Goal: Find specific page/section

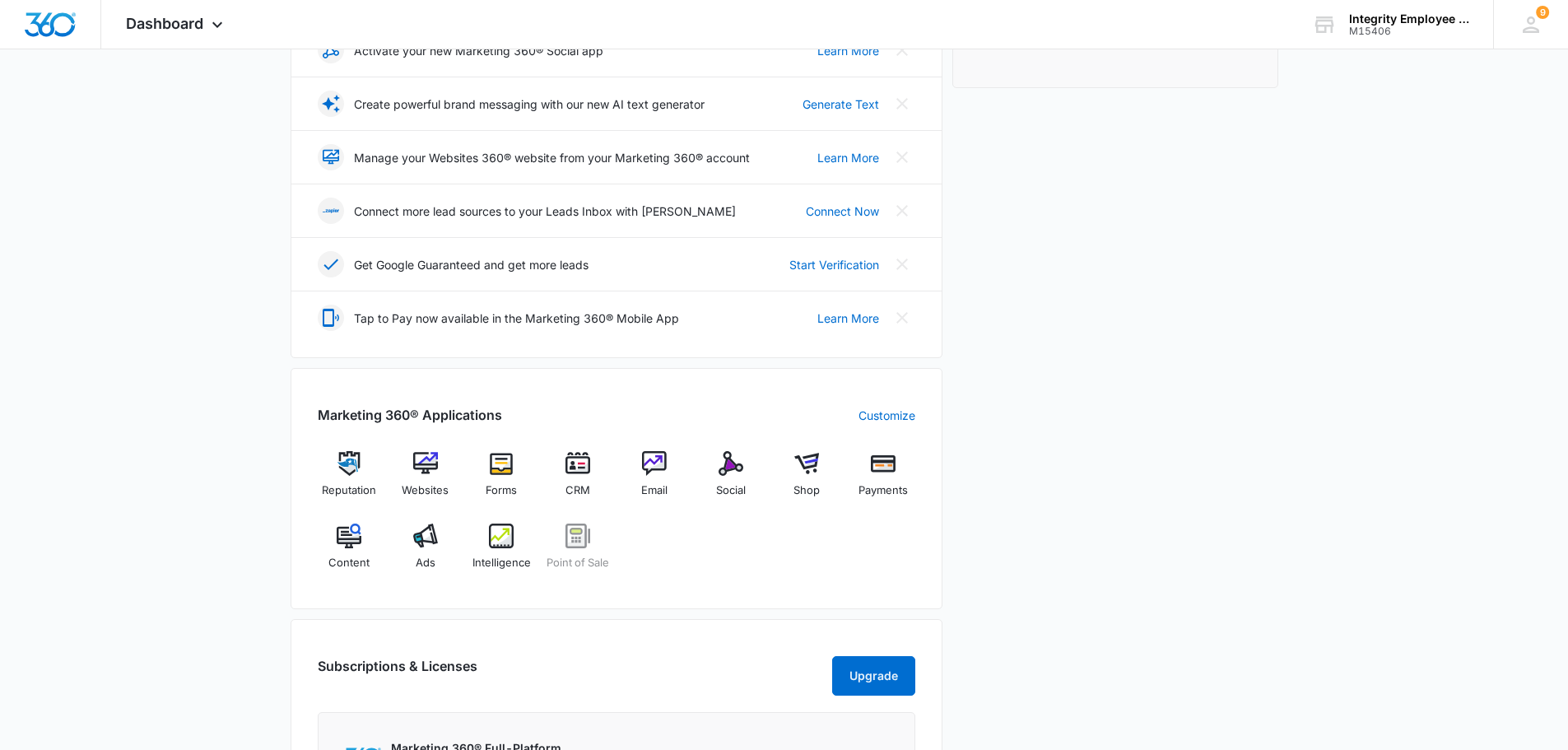
scroll to position [329, 0]
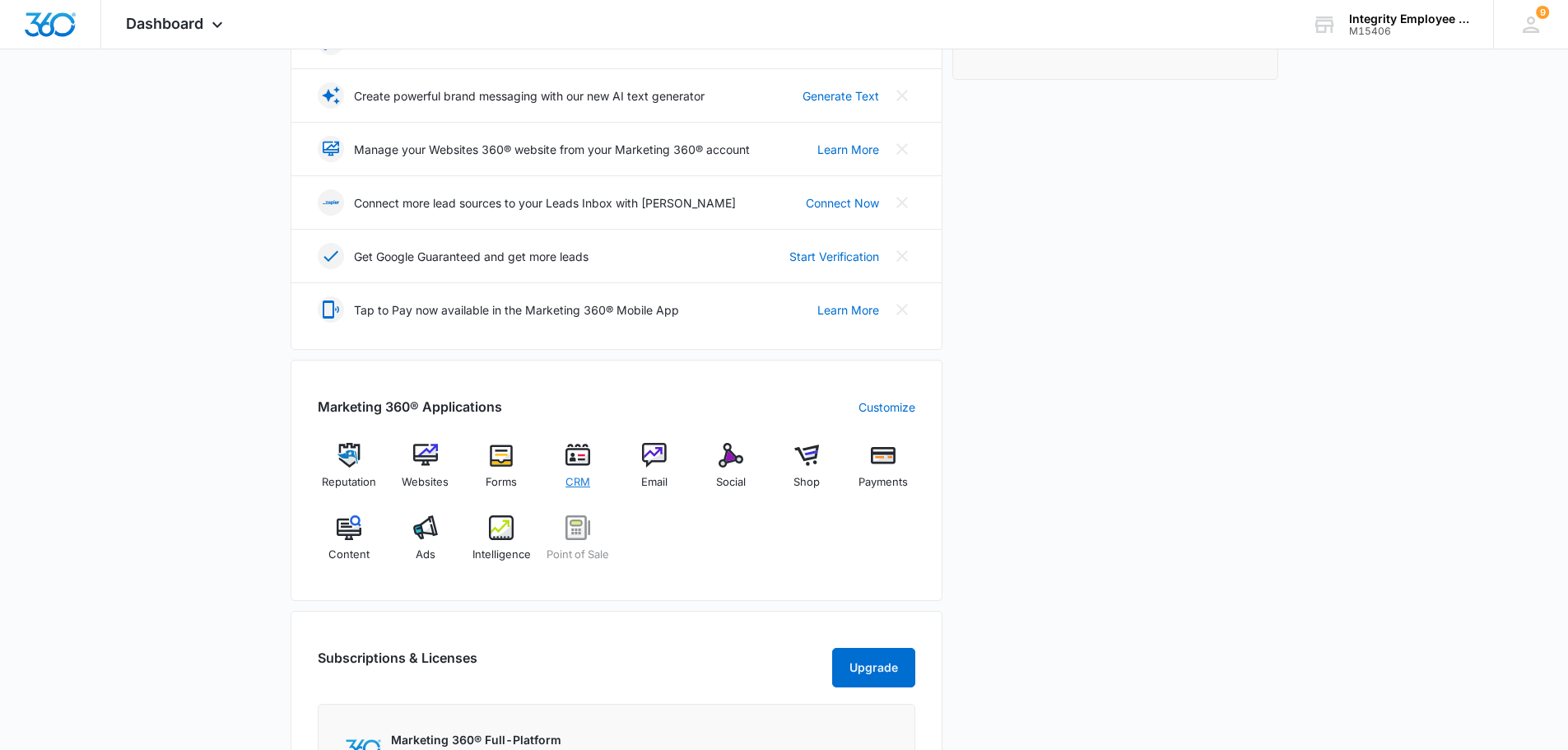
click at [599, 471] on div "CRM" at bounding box center [579, 471] width 63 height 59
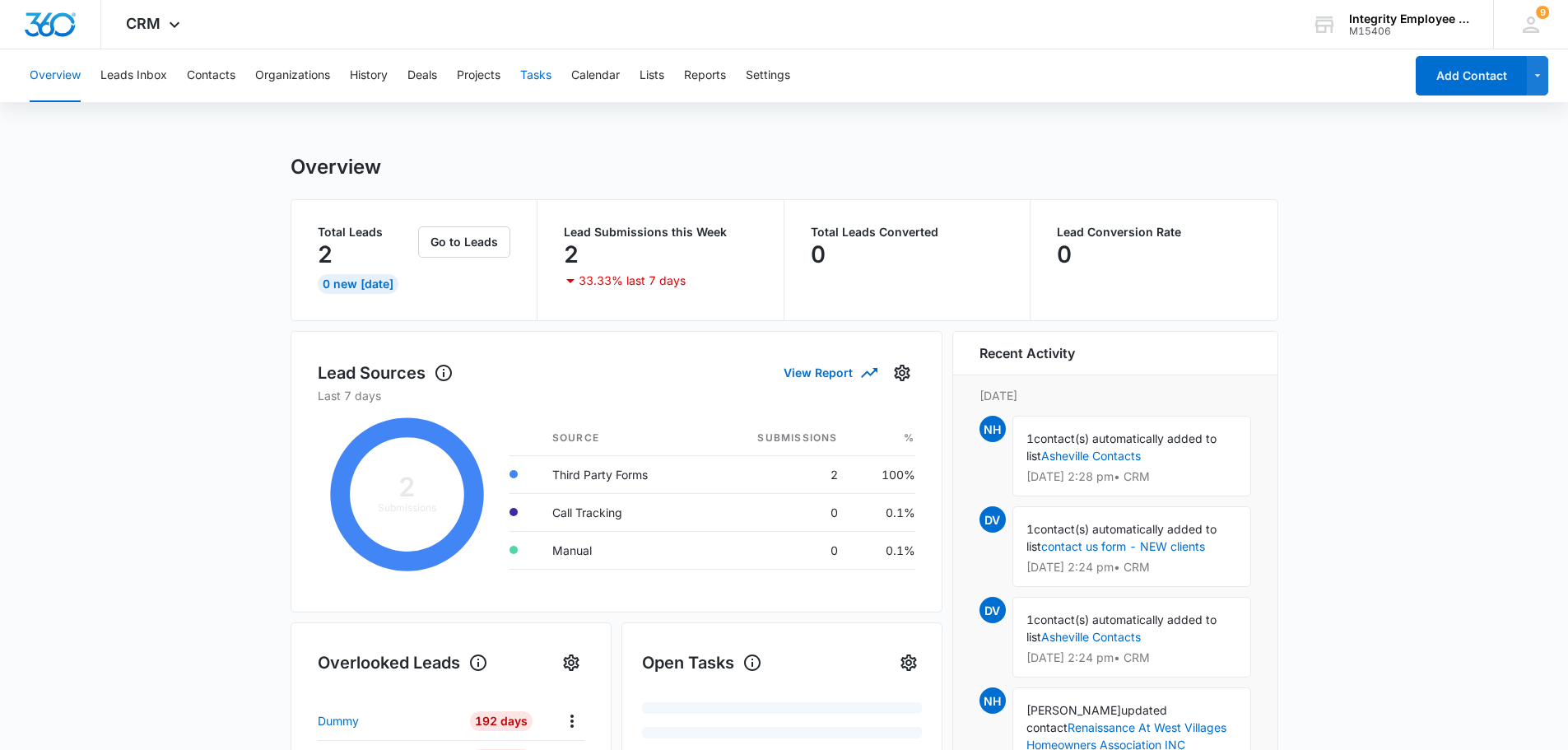
click at [552, 78] on button "Tasks" at bounding box center [536, 75] width 32 height 53
